Goal: Task Accomplishment & Management: Manage account settings

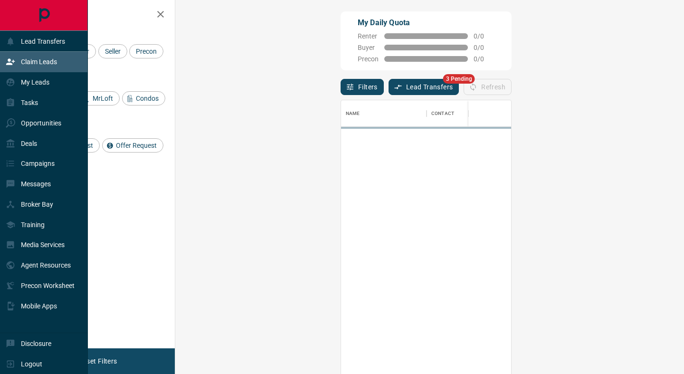
scroll to position [283, 488]
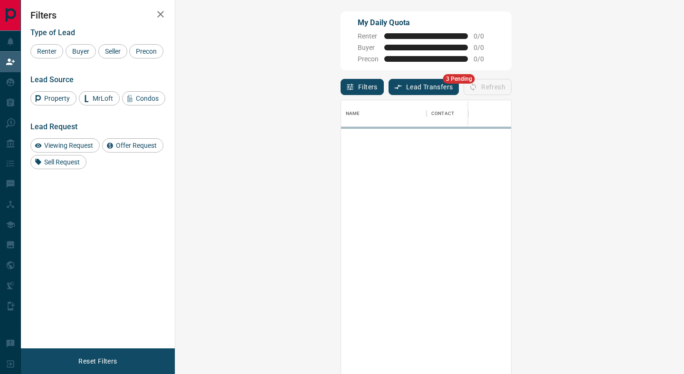
click at [388, 88] on button "Lead Transfers" at bounding box center [423, 87] width 71 height 16
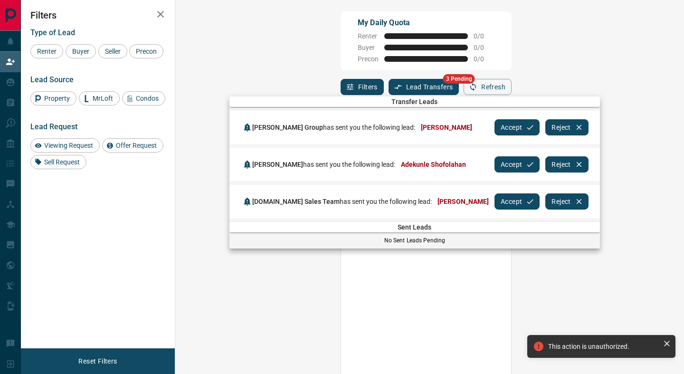
click at [497, 128] on button "Accept" at bounding box center [516, 127] width 45 height 16
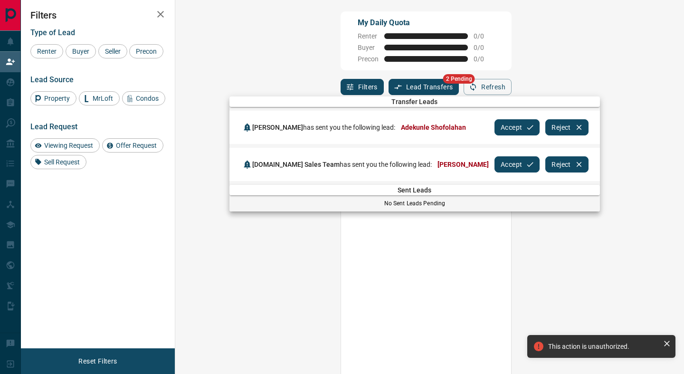
click at [497, 128] on button "Accept" at bounding box center [516, 127] width 45 height 16
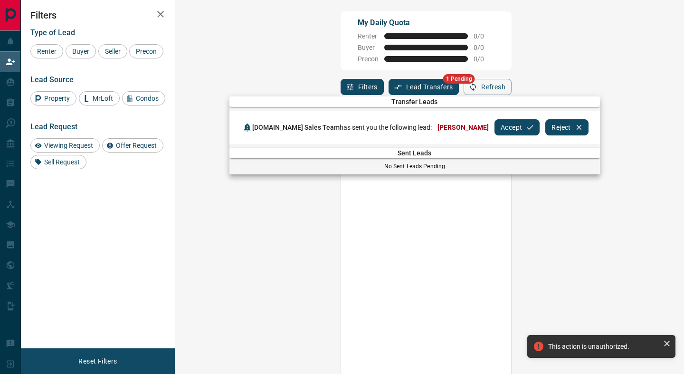
click at [526, 128] on icon "button" at bounding box center [530, 127] width 9 height 9
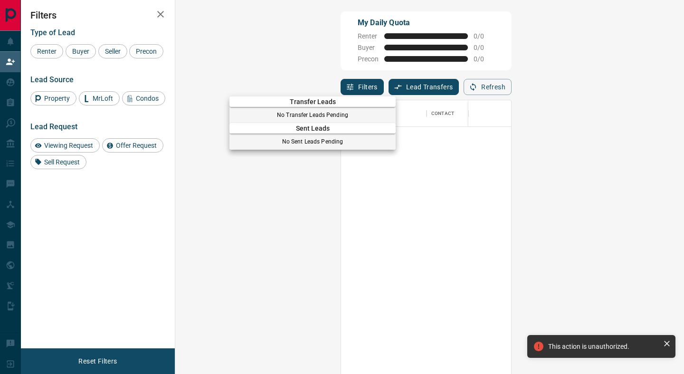
click at [380, 44] on div at bounding box center [342, 187] width 684 height 374
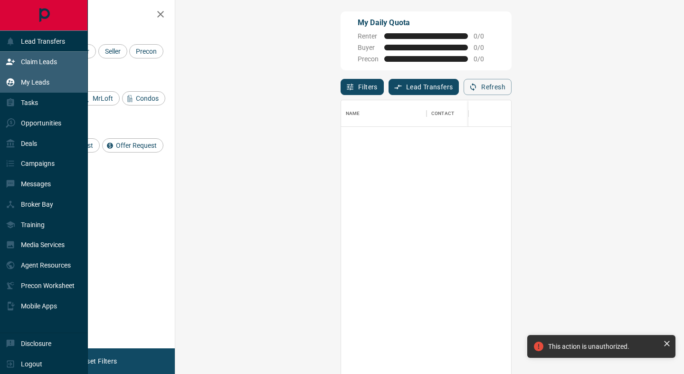
click at [47, 85] on p "My Leads" at bounding box center [35, 82] width 28 height 8
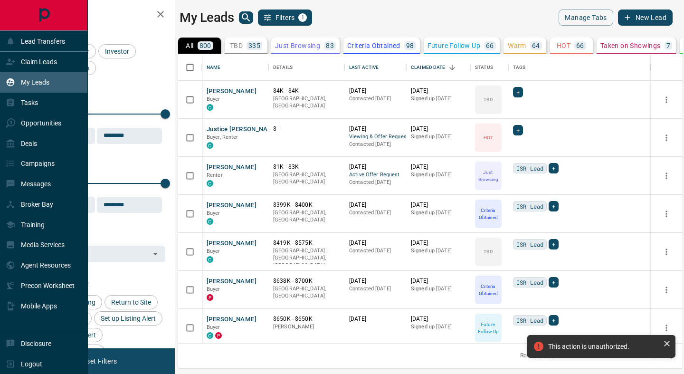
scroll to position [289, 504]
